Goal: Information Seeking & Learning: Learn about a topic

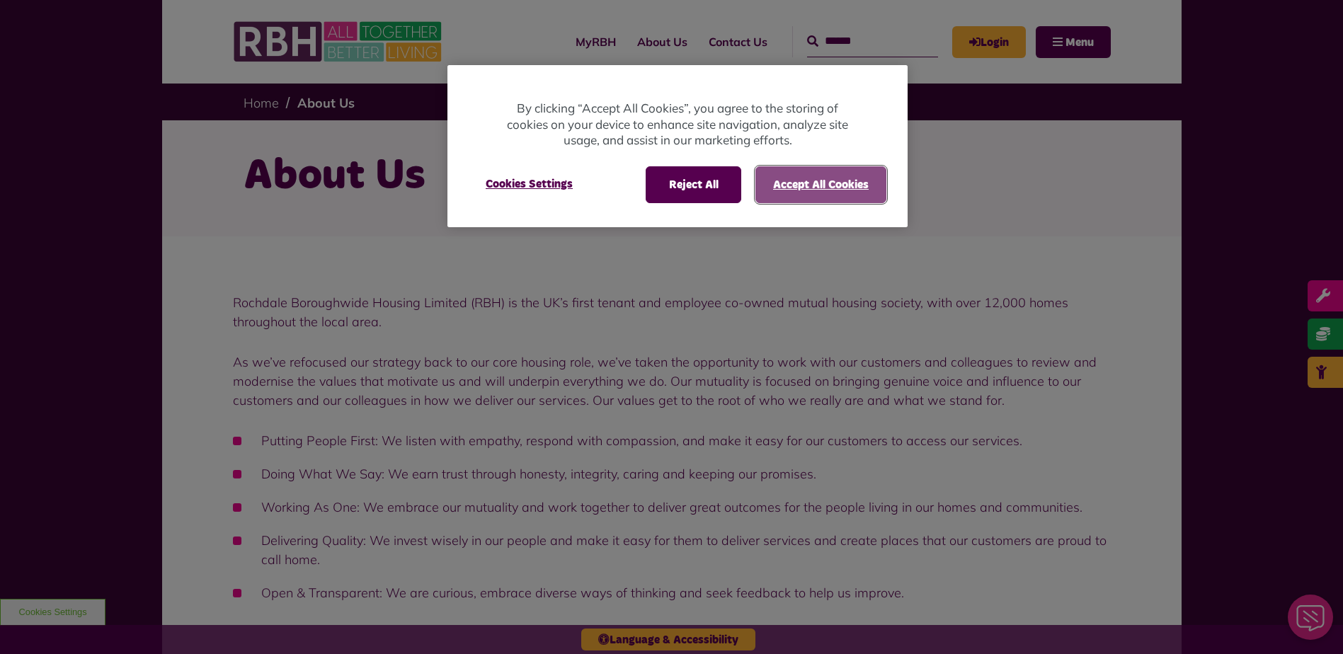
click at [814, 184] on button "Accept All Cookies" at bounding box center [821, 184] width 131 height 37
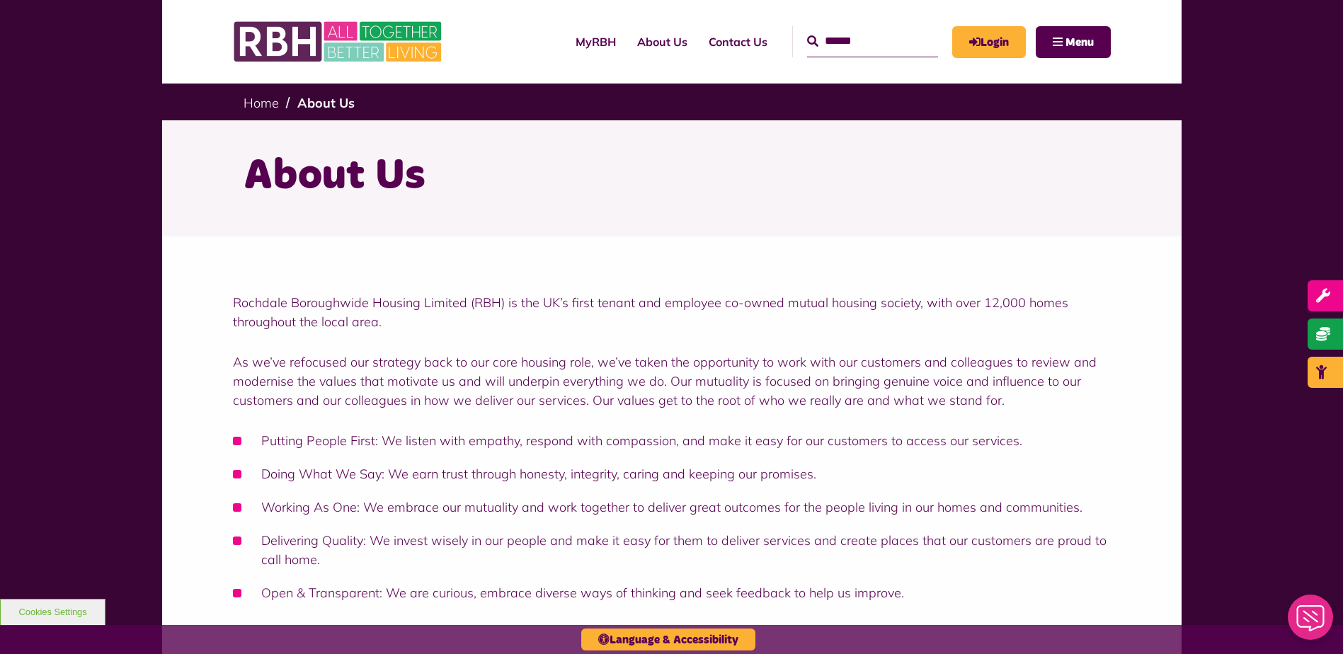
scroll to position [71, 0]
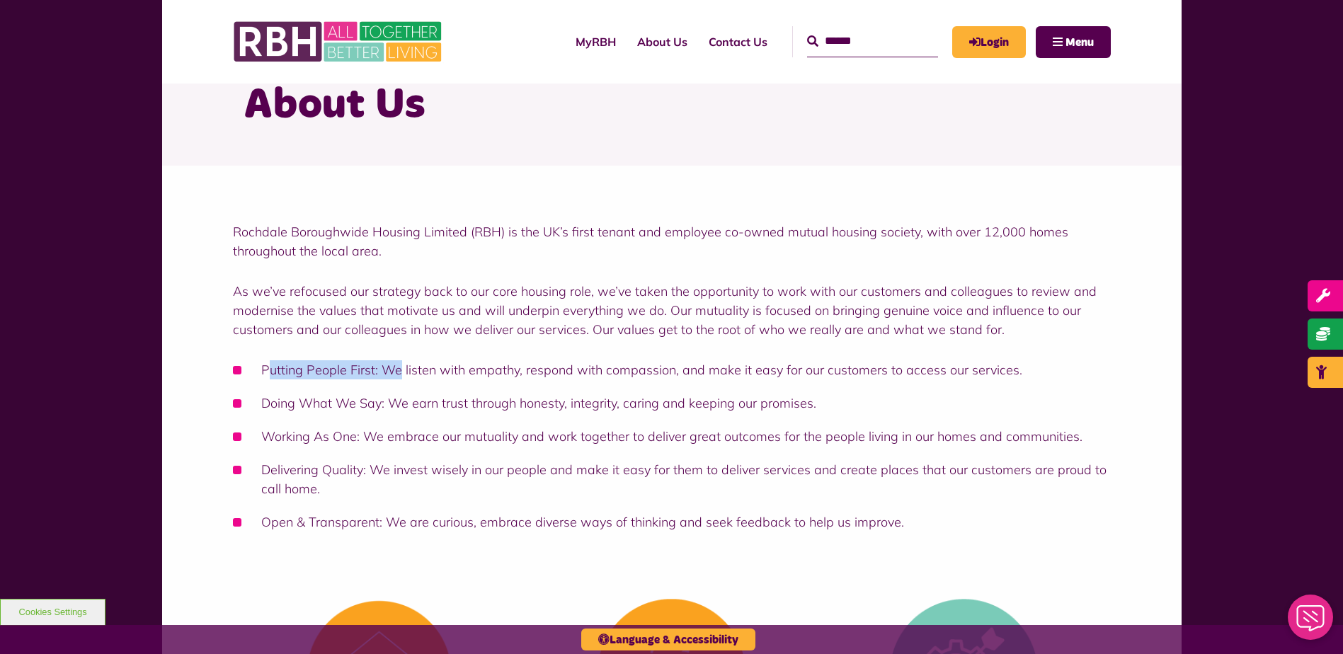
drag, startPoint x: 269, startPoint y: 369, endPoint x: 400, endPoint y: 371, distance: 131.0
click at [400, 371] on li "Putting People First: We listen with empathy, respond with compassion, and make…" at bounding box center [672, 369] width 878 height 19
drag, startPoint x: 400, startPoint y: 371, endPoint x: 310, endPoint y: 412, distance: 98.9
click at [333, 412] on li "Doing What We Say: We earn trust through honesty, integrity, caring and keeping…" at bounding box center [672, 403] width 878 height 19
drag, startPoint x: 278, startPoint y: 411, endPoint x: 369, endPoint y: 410, distance: 91.3
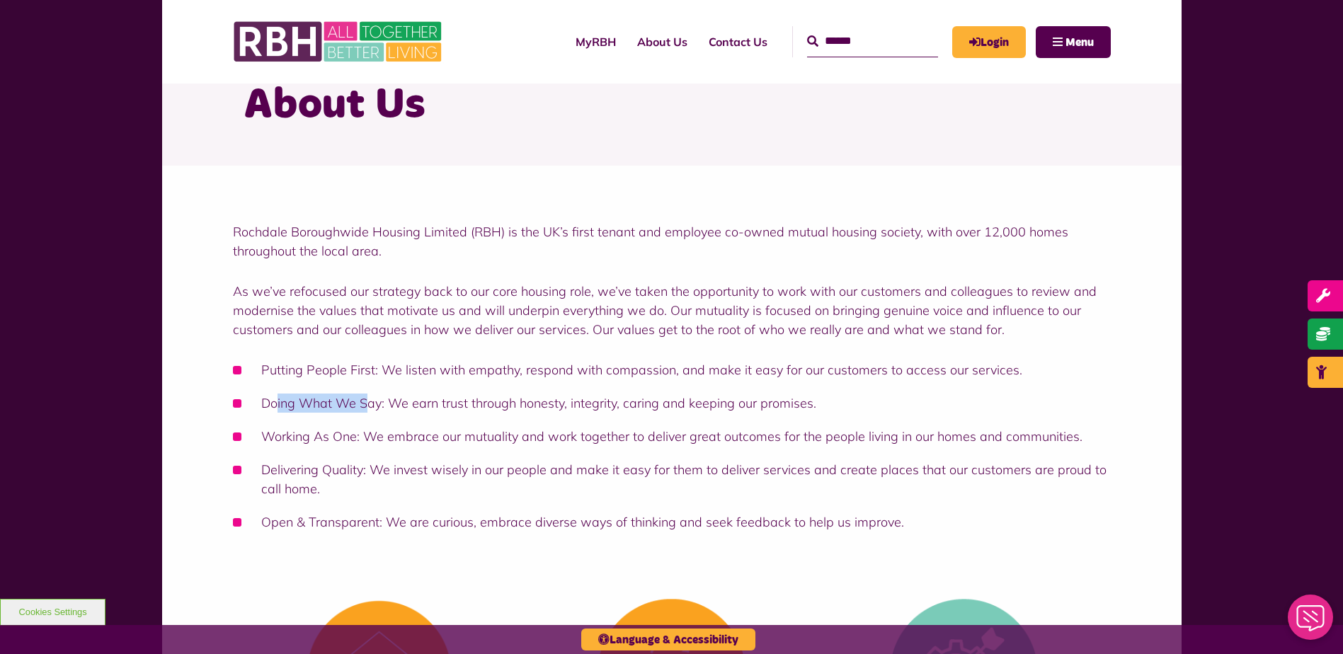
click at [369, 410] on li "Doing What We Say: We earn trust through honesty, integrity, caring and keeping…" at bounding box center [672, 403] width 878 height 19
drag, startPoint x: 369, startPoint y: 410, endPoint x: 352, endPoint y: 445, distance: 39.3
click at [352, 445] on li "Working As One: We embrace our mutuality and work together to deliver great out…" at bounding box center [672, 436] width 878 height 19
drag, startPoint x: 279, startPoint y: 442, endPoint x: 361, endPoint y: 442, distance: 82.1
click at [361, 442] on li "Working As One: We embrace our mutuality and work together to deliver great out…" at bounding box center [672, 436] width 878 height 19
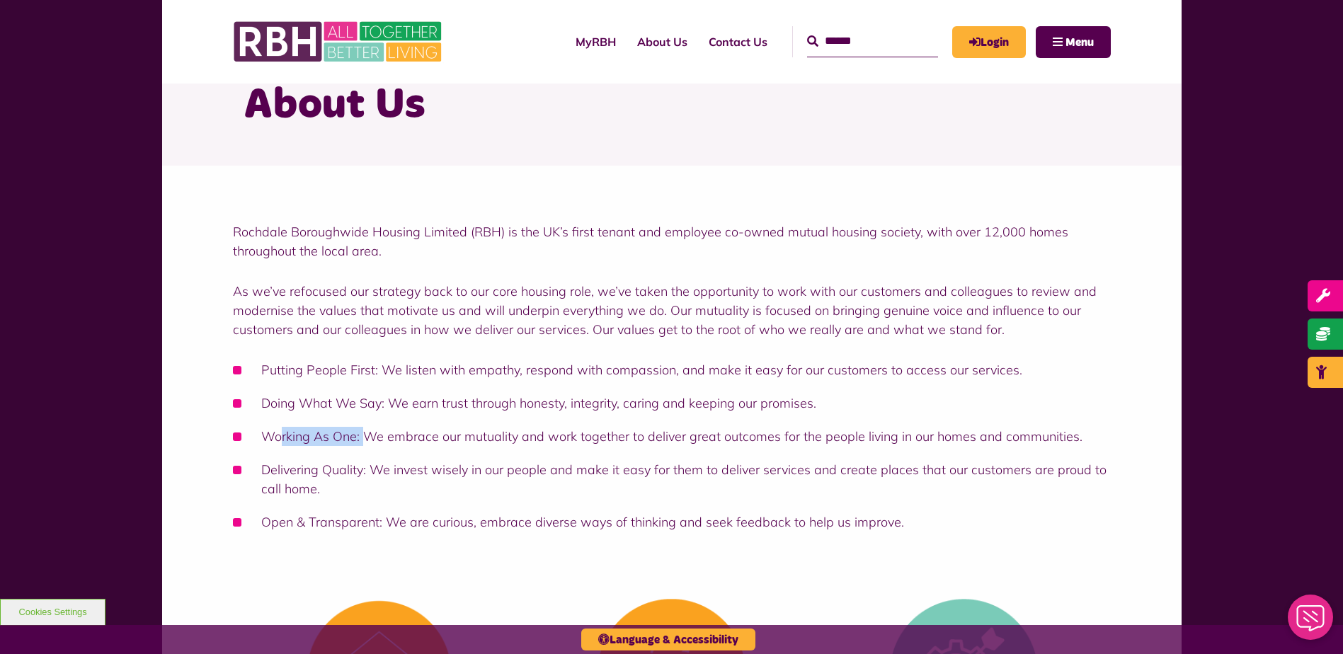
drag, startPoint x: 361, startPoint y: 442, endPoint x: 361, endPoint y: 495, distance: 53.1
click at [361, 490] on li "Delivering Quality: We invest wisely in our people and make it easy for them to…" at bounding box center [672, 479] width 878 height 38
